Goal: Navigation & Orientation: Find specific page/section

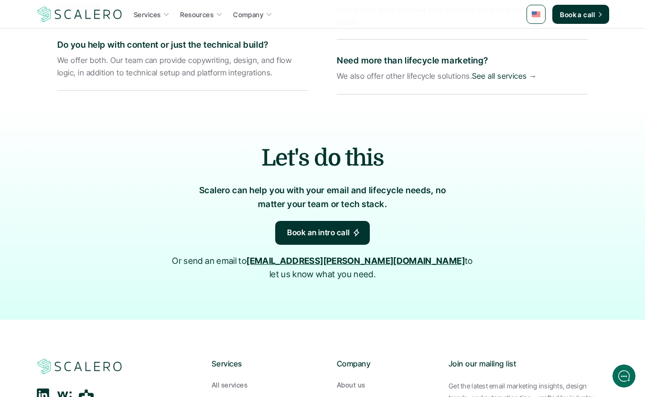
scroll to position [2192, 0]
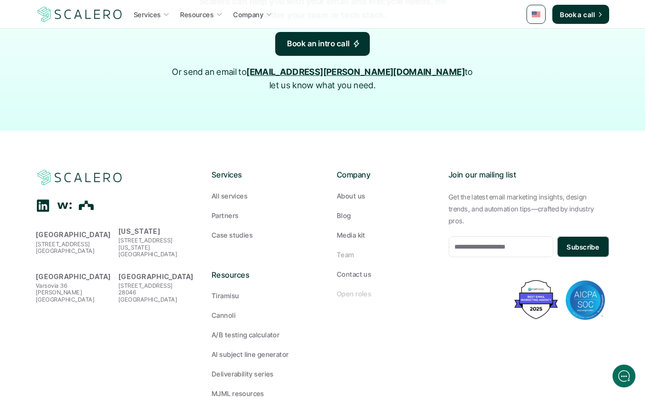
click at [350, 289] on p "Open roles" at bounding box center [354, 294] width 34 height 10
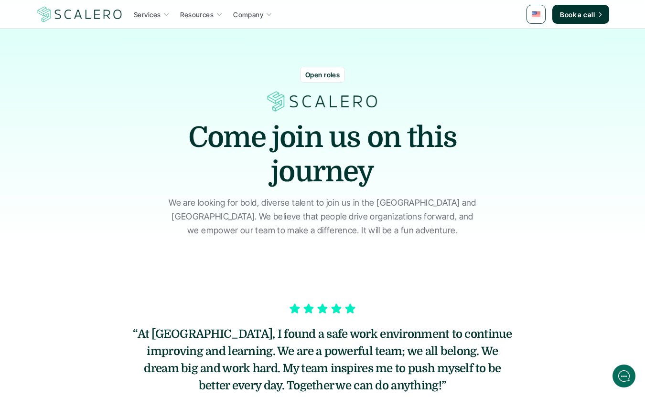
click at [315, 73] on p "Open roles" at bounding box center [322, 75] width 34 height 10
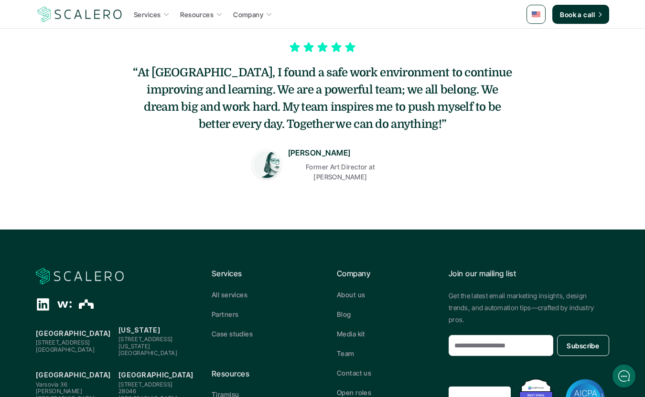
scroll to position [267, 0]
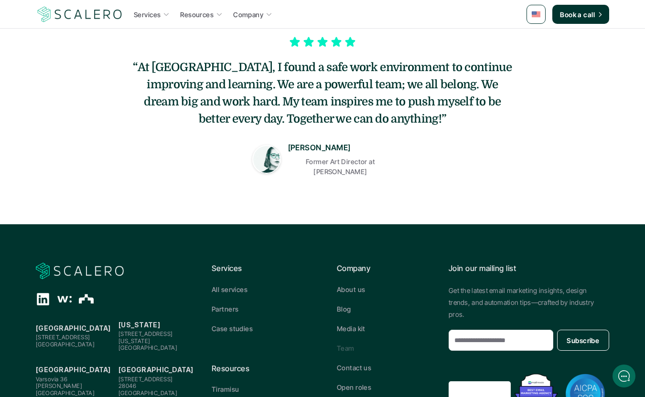
click at [350, 344] on p "Team" at bounding box center [346, 348] width 18 height 10
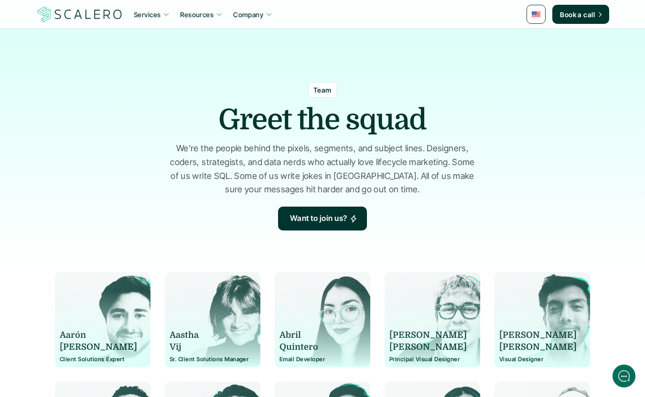
click at [350, 344] on p "Quintero" at bounding box center [317, 347] width 77 height 12
click at [340, 219] on p "Want to join us?" at bounding box center [318, 218] width 57 height 12
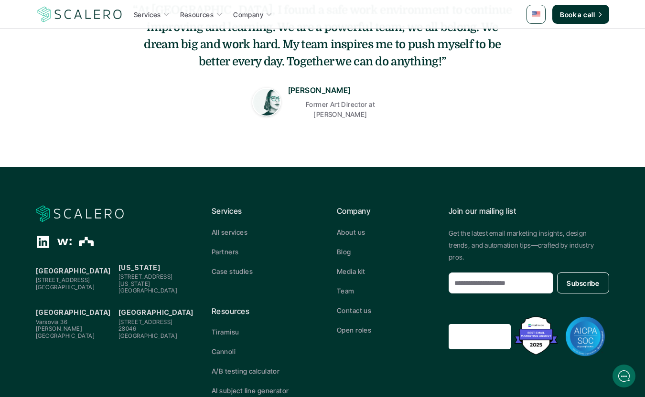
scroll to position [394, 0]
